Goal: Task Accomplishment & Management: Complete application form

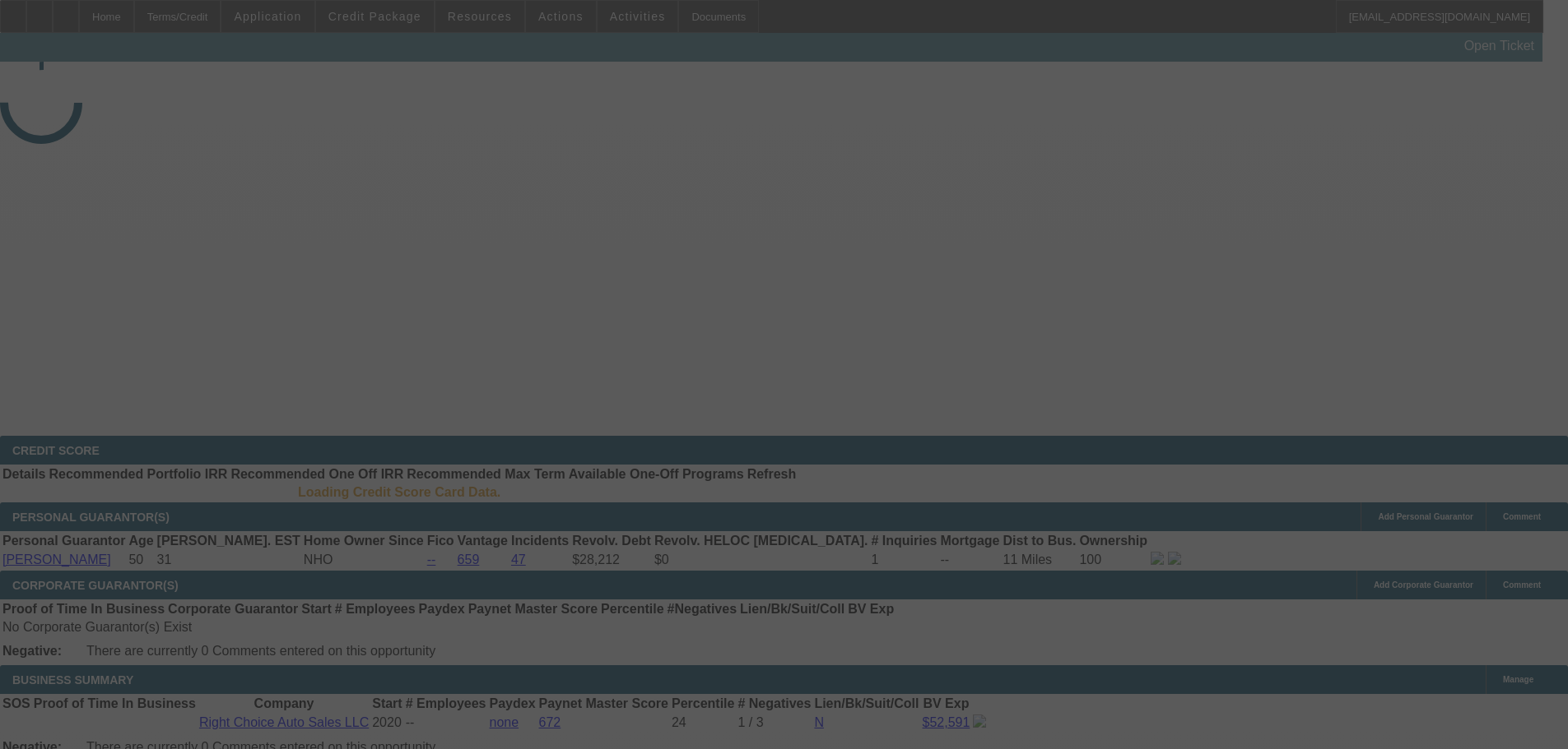
select select "4"
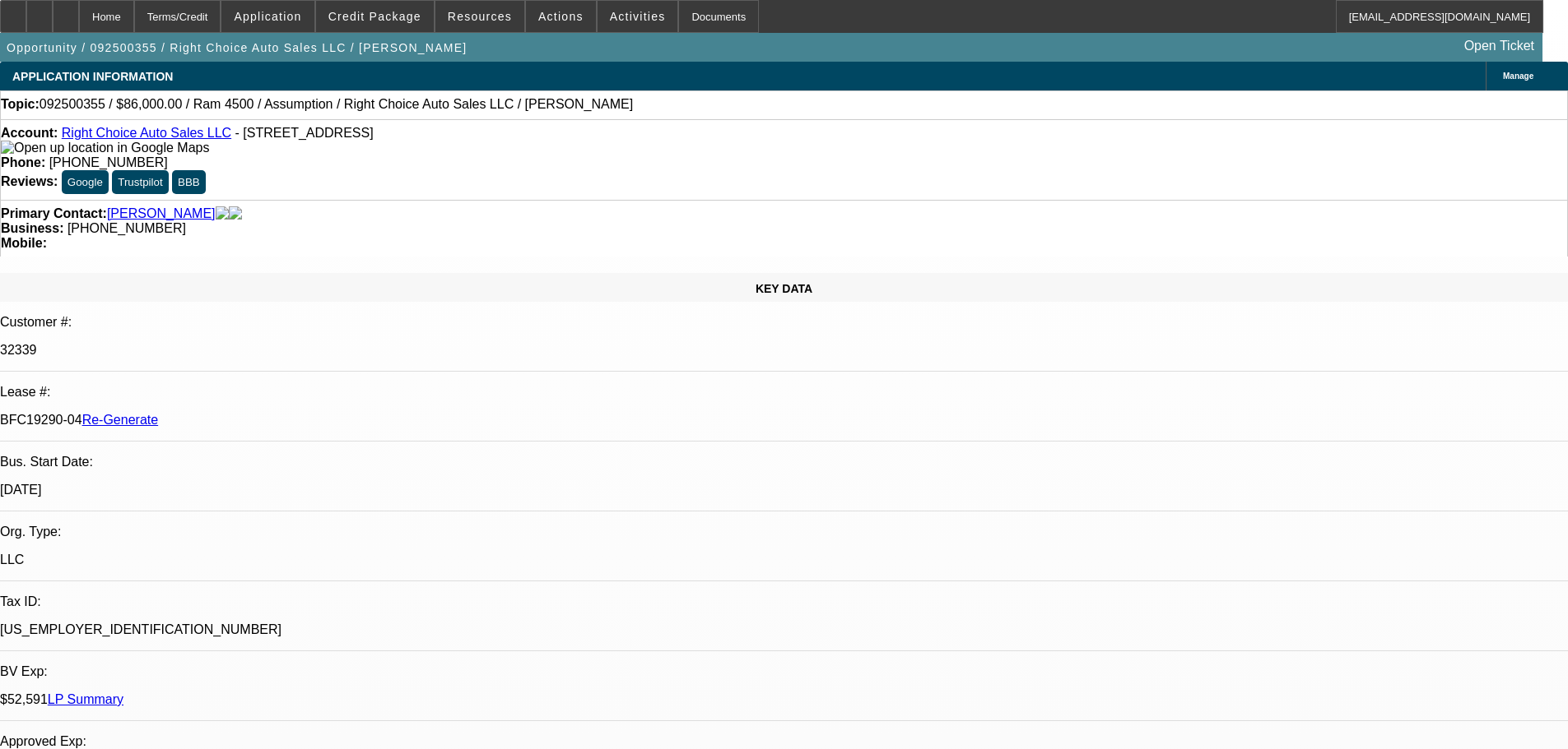
select select "0"
select select "2"
select select "0"
select select "1"
select select "2"
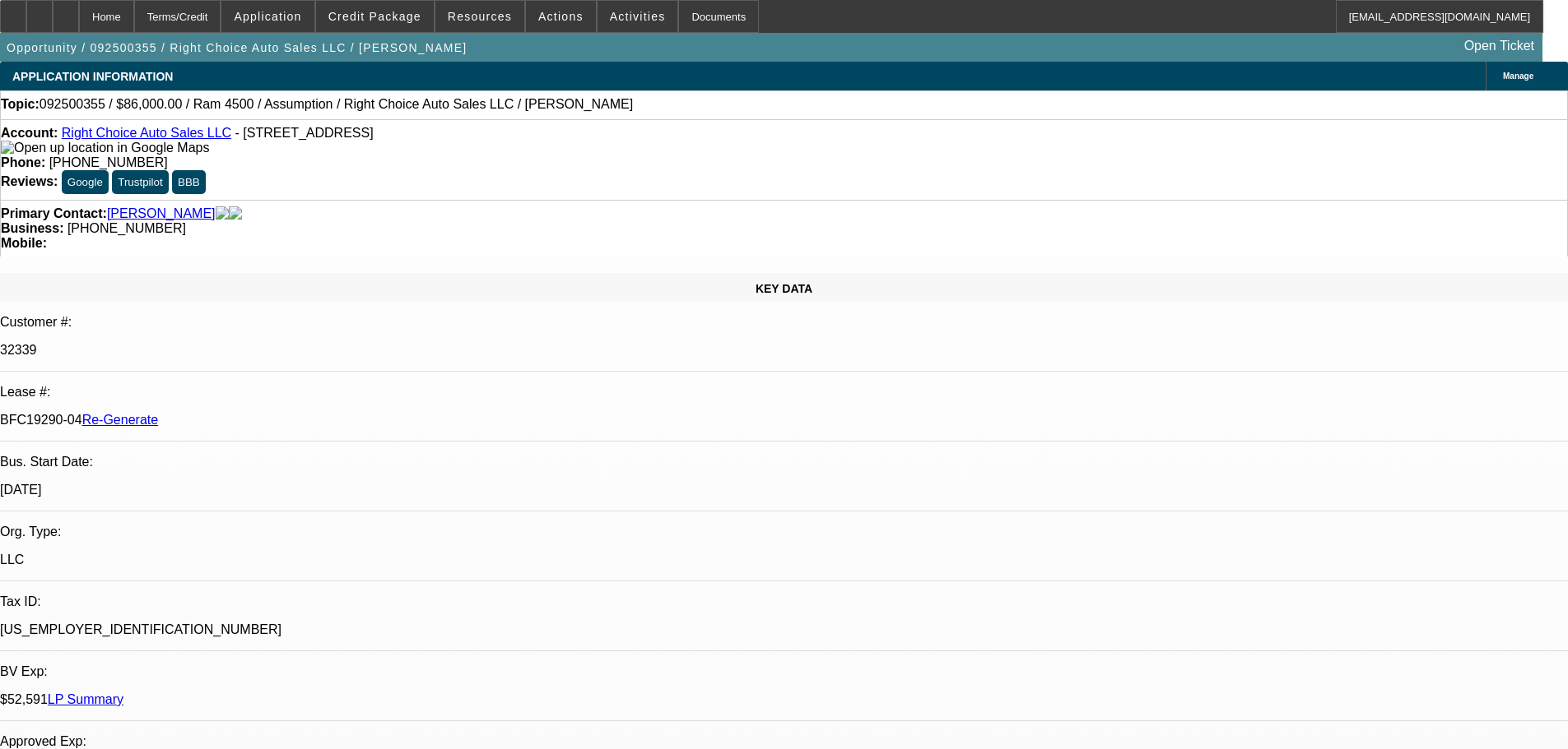
select select "4"
click at [708, 15] on div "Documents" at bounding box center [718, 17] width 81 height 33
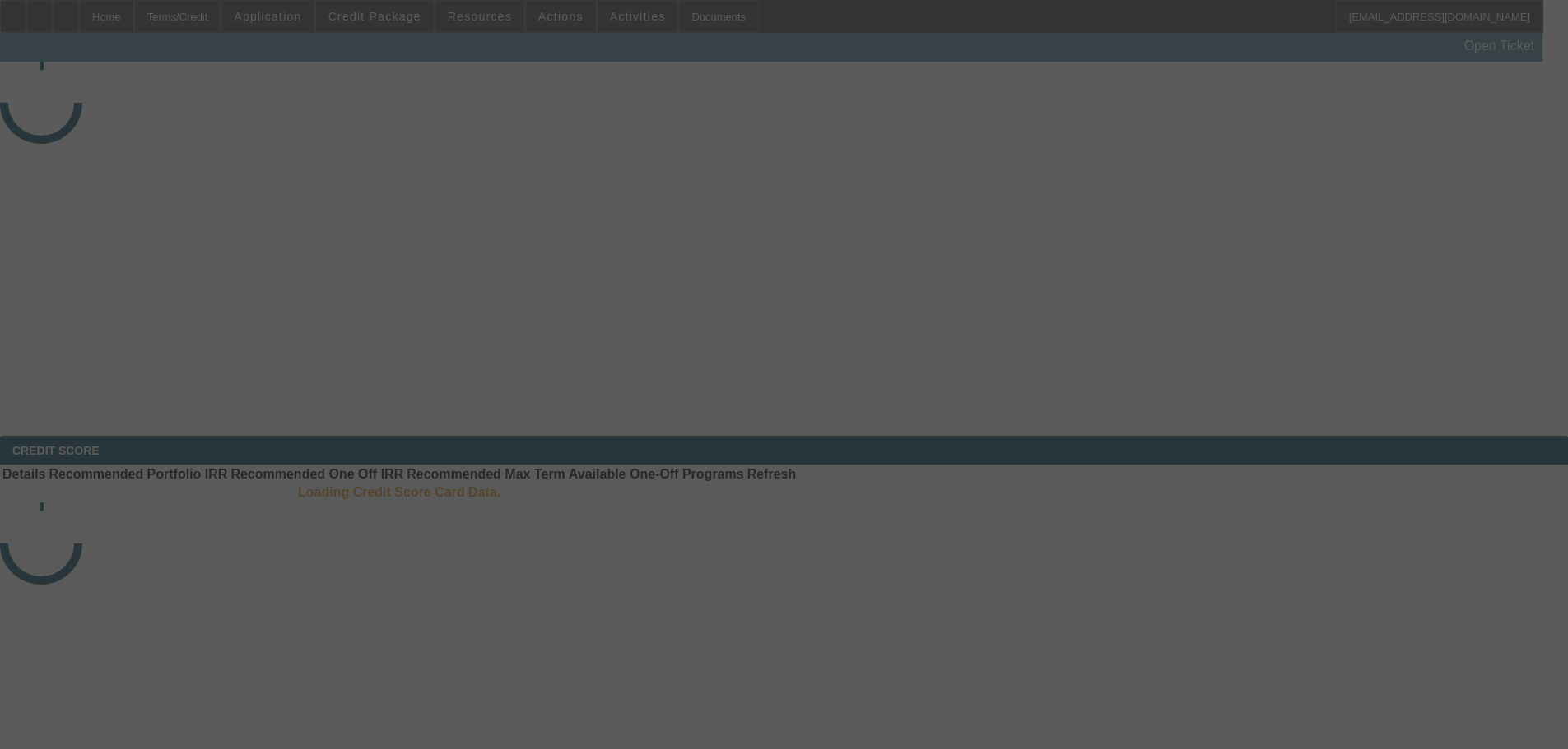
select select "4"
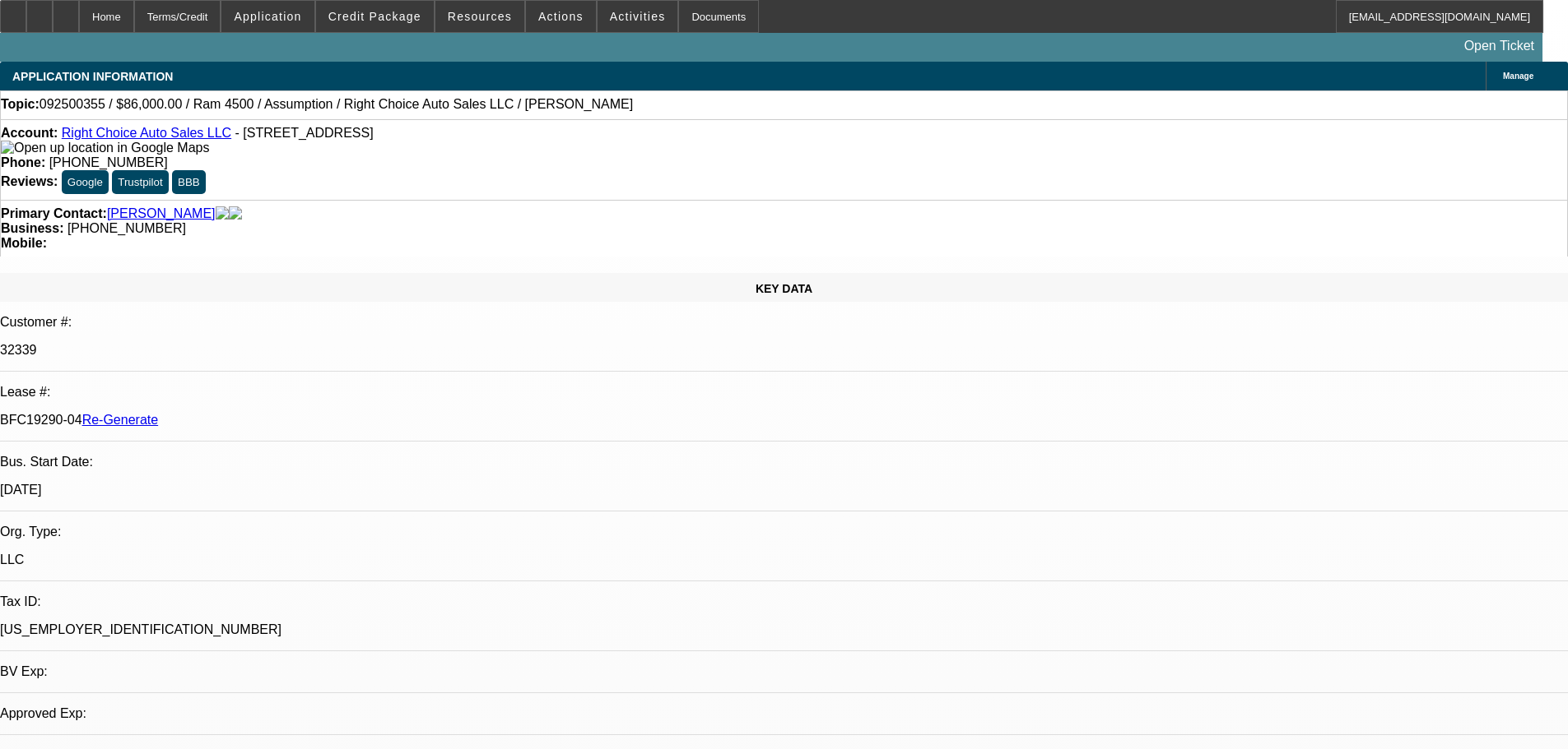
select select "0"
select select "2"
select select "0"
select select "1"
select select "2"
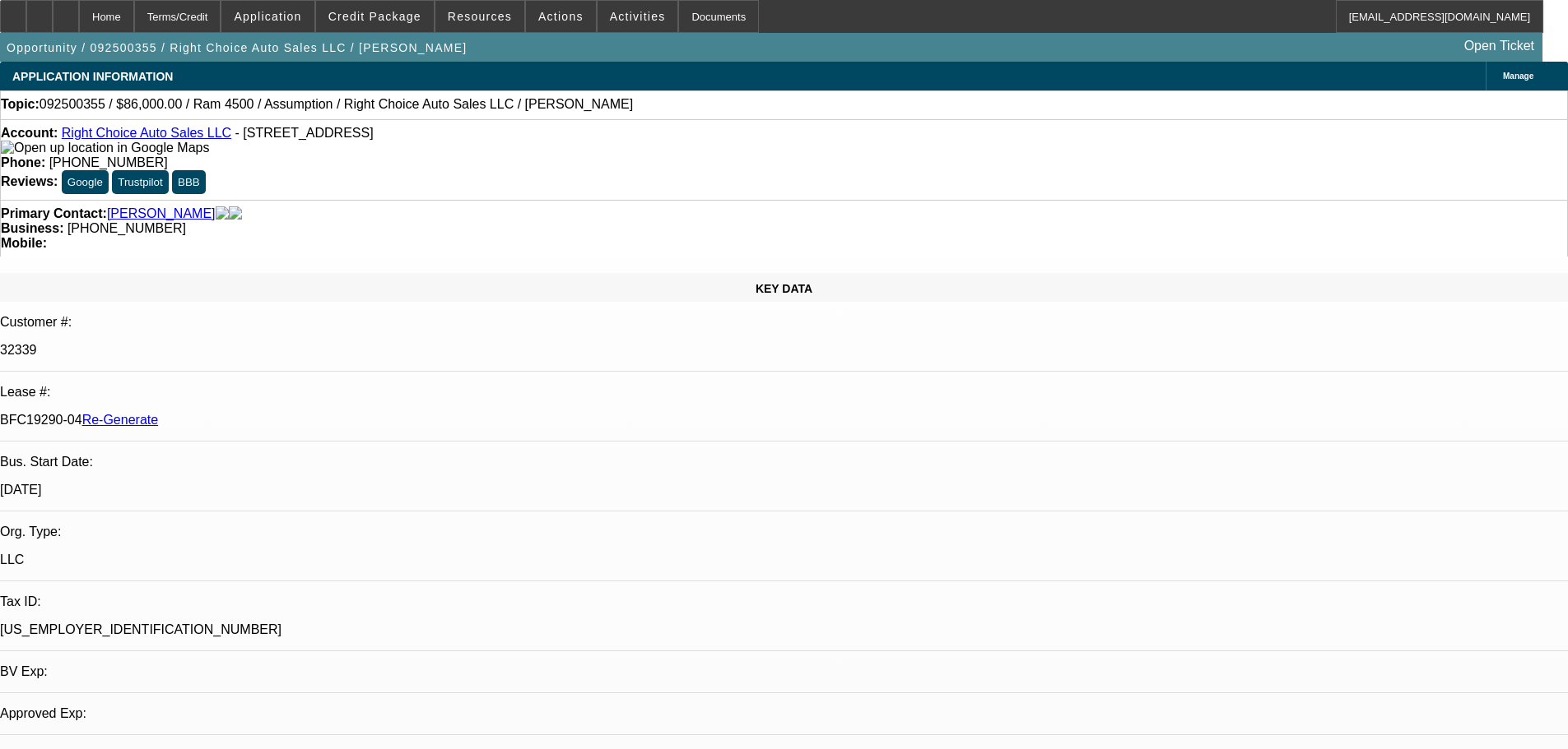
select select "4"
